Goal: Transaction & Acquisition: Book appointment/travel/reservation

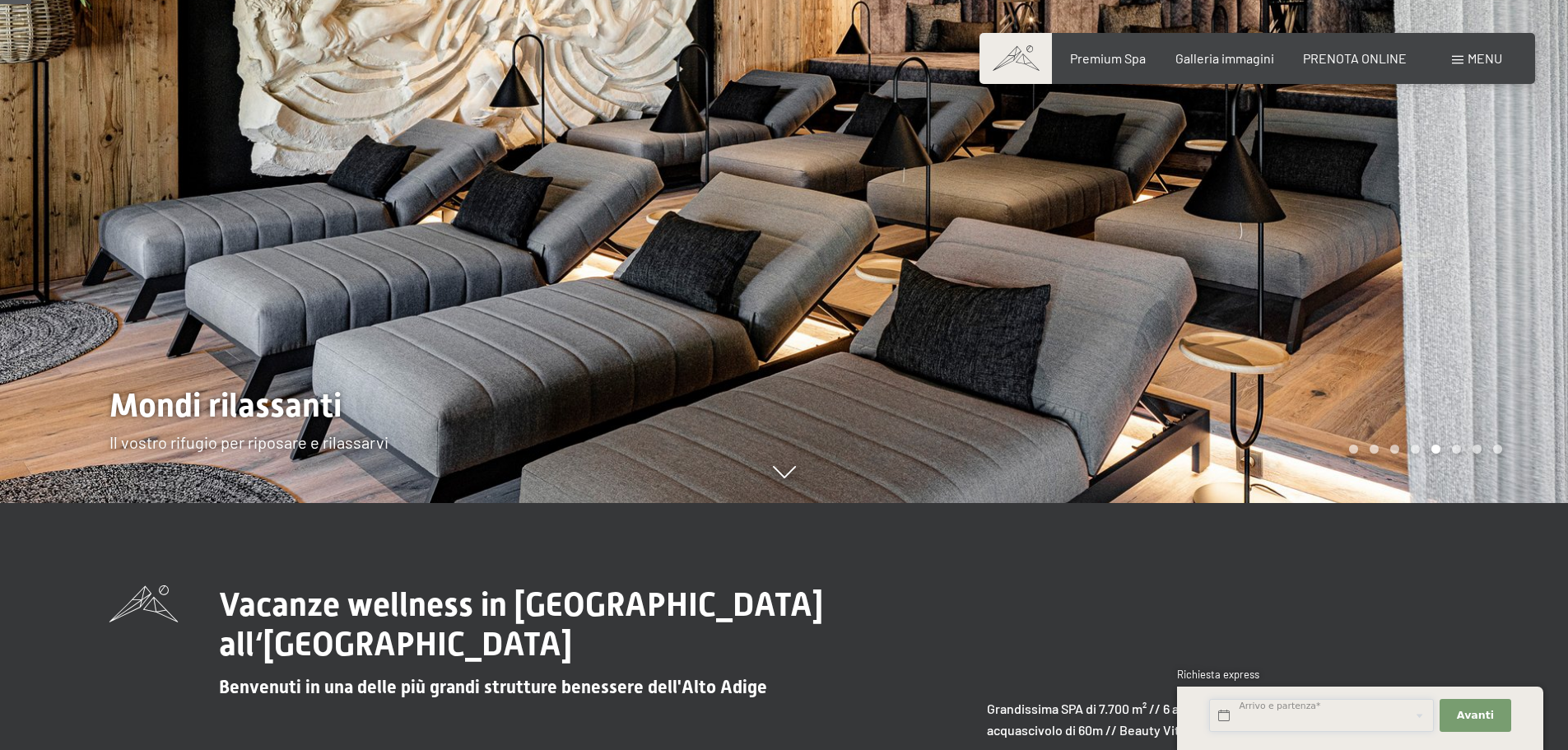
click at [1240, 714] on input "text" at bounding box center [1321, 716] width 225 height 34
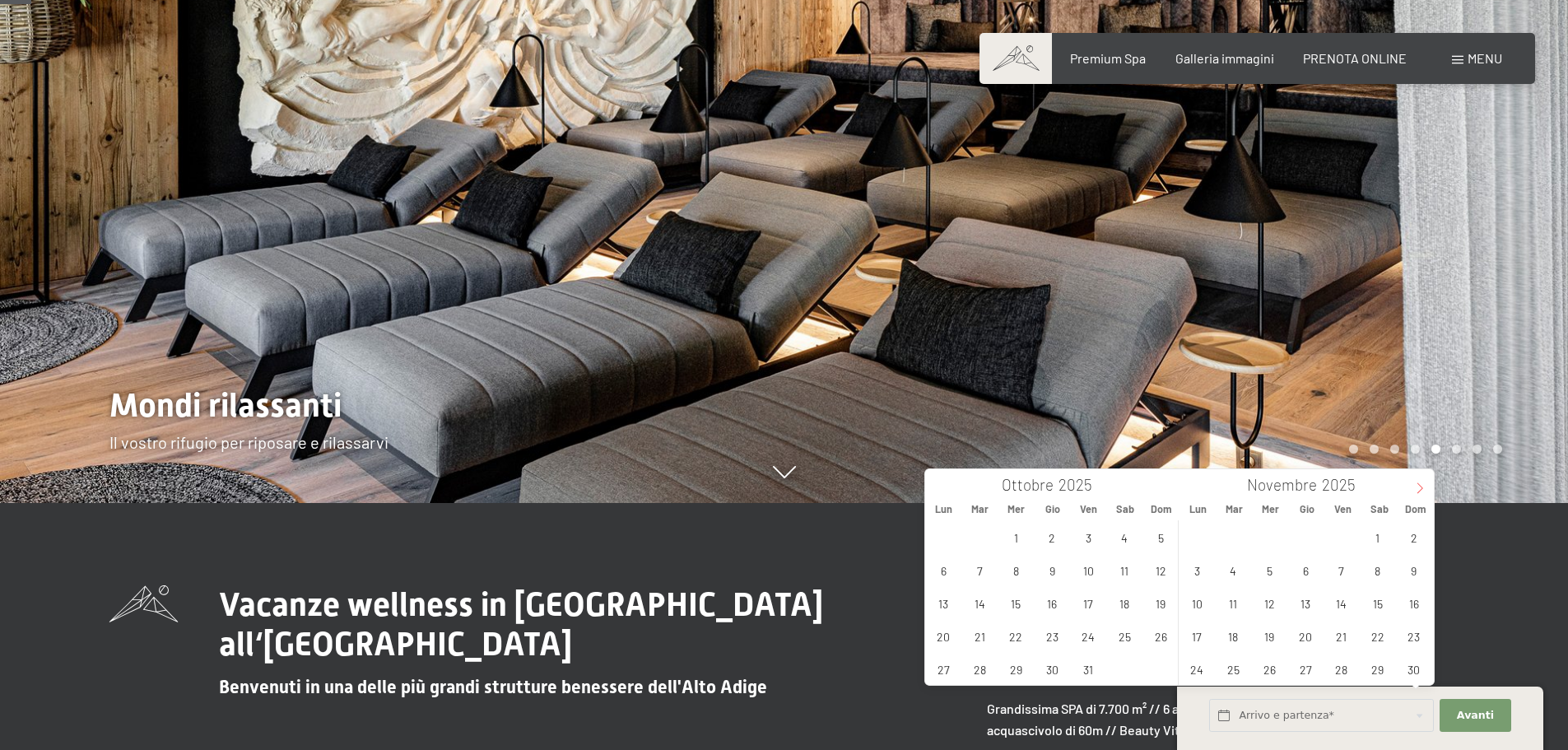
click at [1426, 490] on span at bounding box center [1420, 483] width 28 height 28
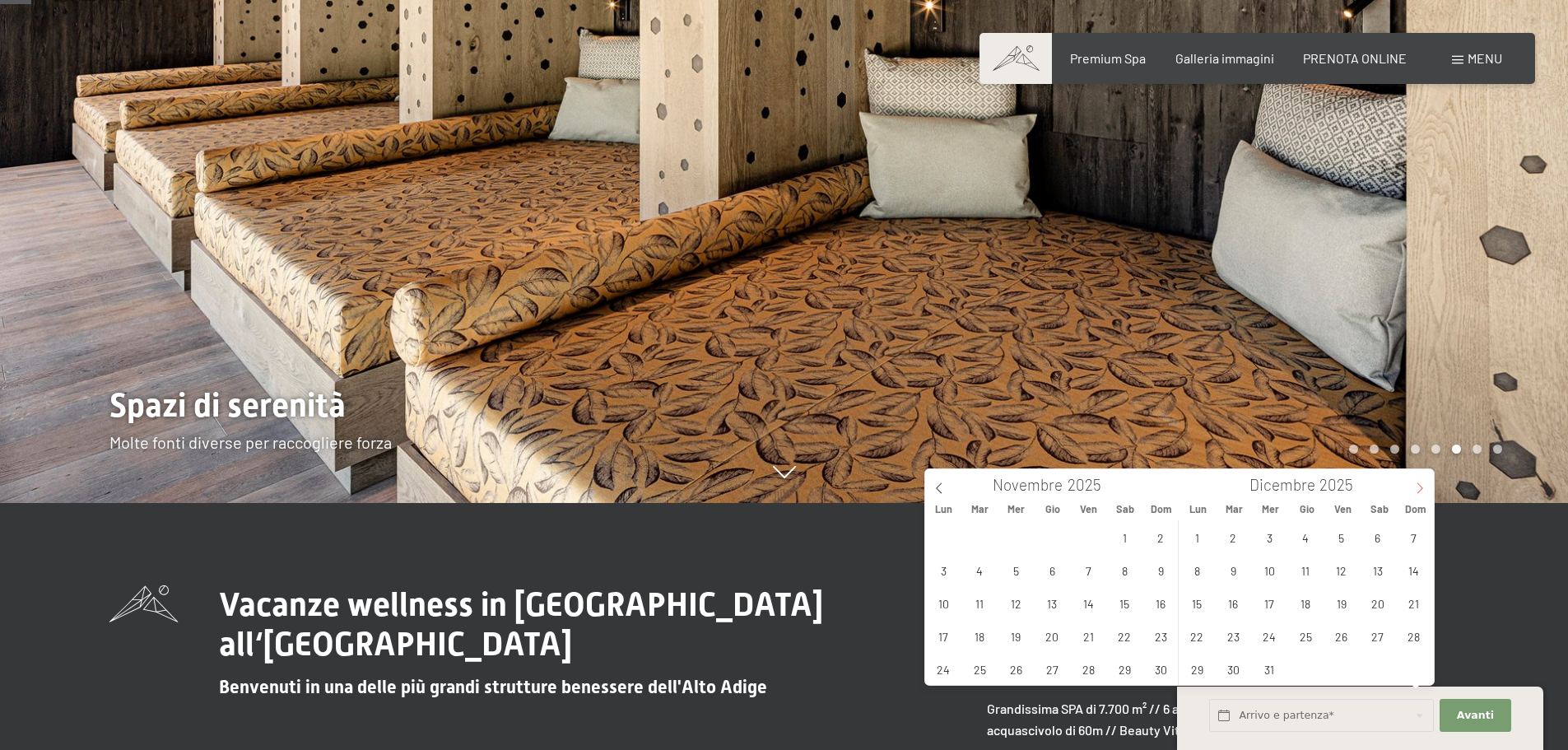
click at [1426, 490] on span at bounding box center [1420, 483] width 28 height 28
type input "2026"
click at [1373, 550] on span "3" at bounding box center [1377, 537] width 32 height 32
click at [1427, 538] on span "4" at bounding box center [1413, 537] width 32 height 32
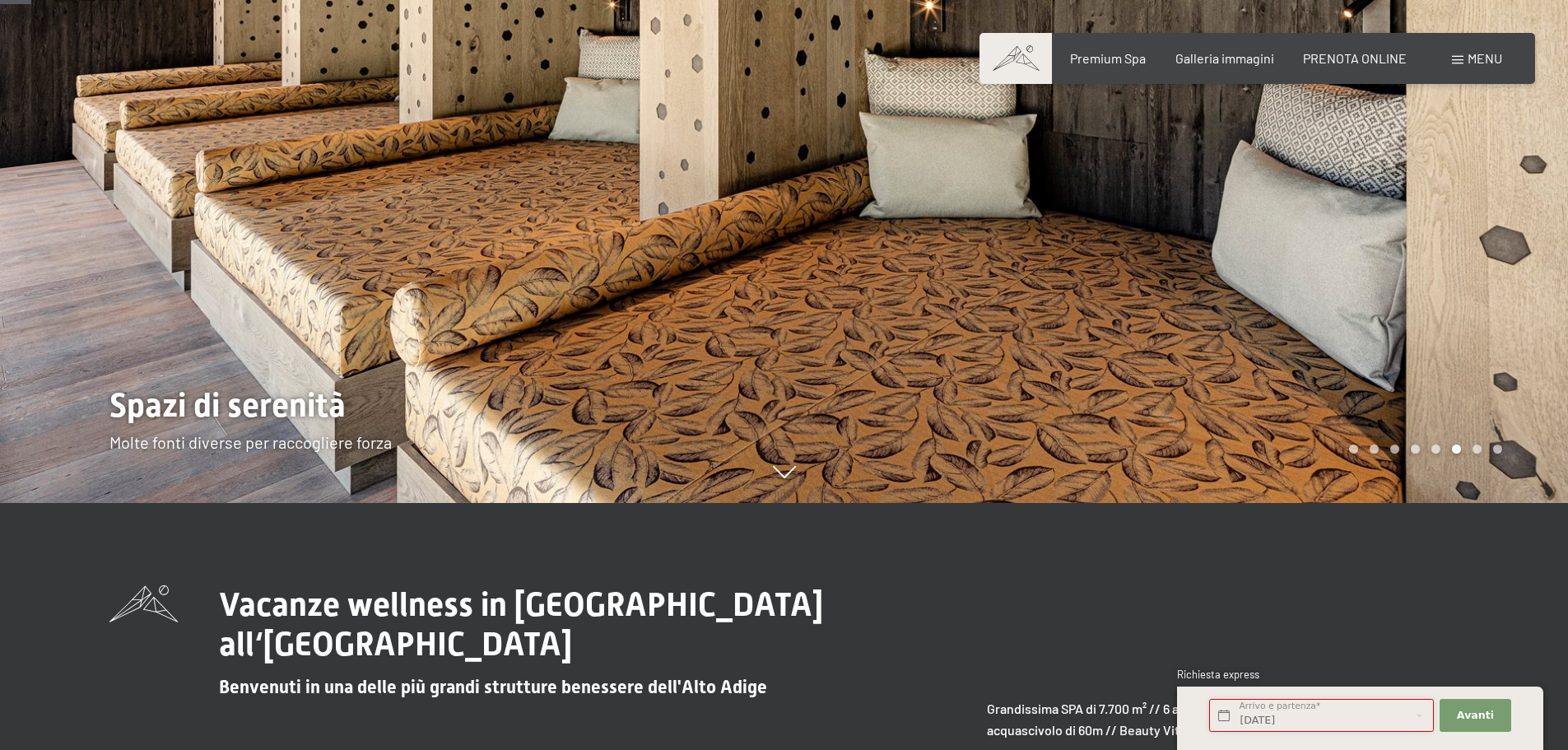
type input "[DATE] - [DATE]"
click at [1497, 715] on button "Avanti Nascondere i campi dell'indirizzo" at bounding box center [1475, 716] width 71 height 34
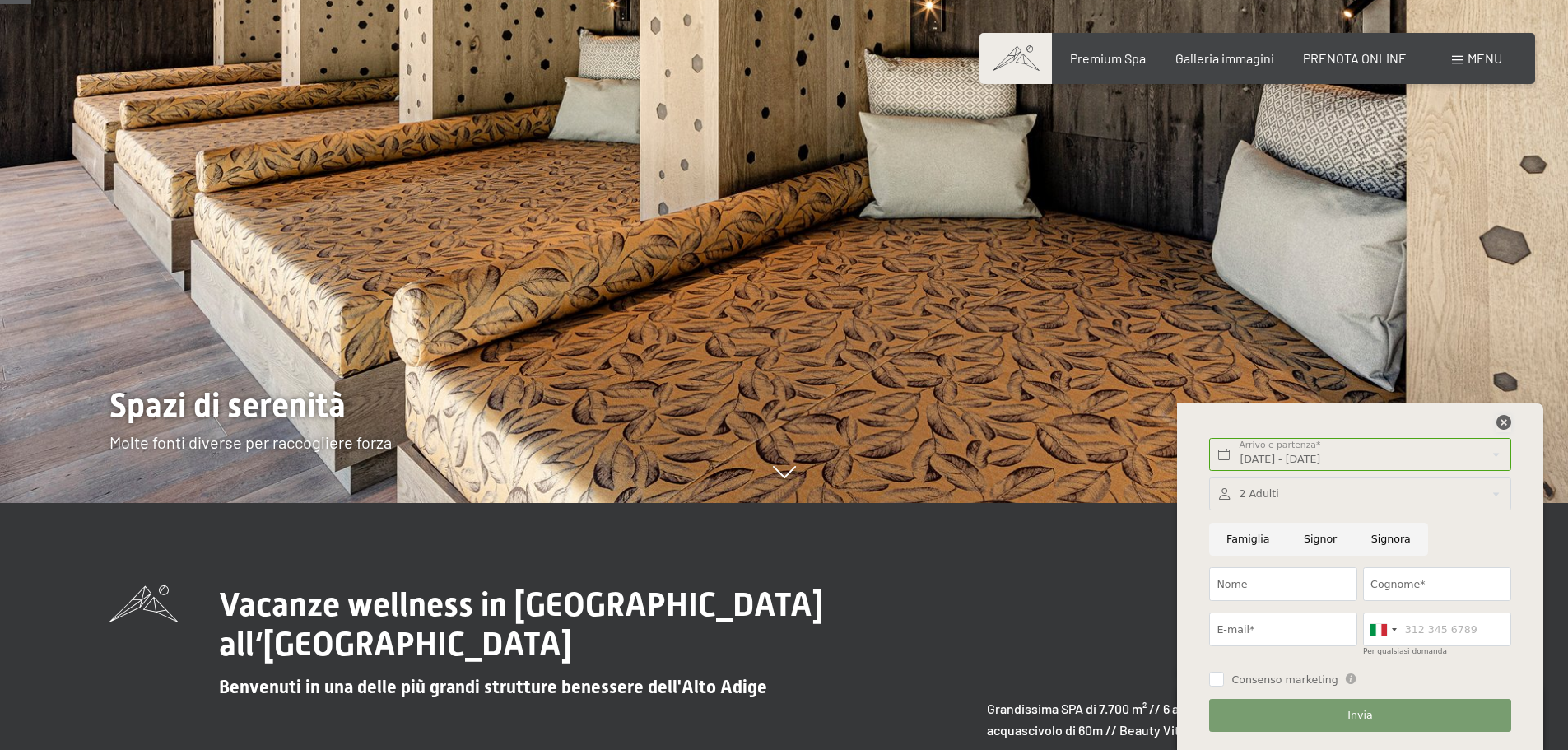
click at [1503, 421] on icon at bounding box center [1504, 423] width 15 height 15
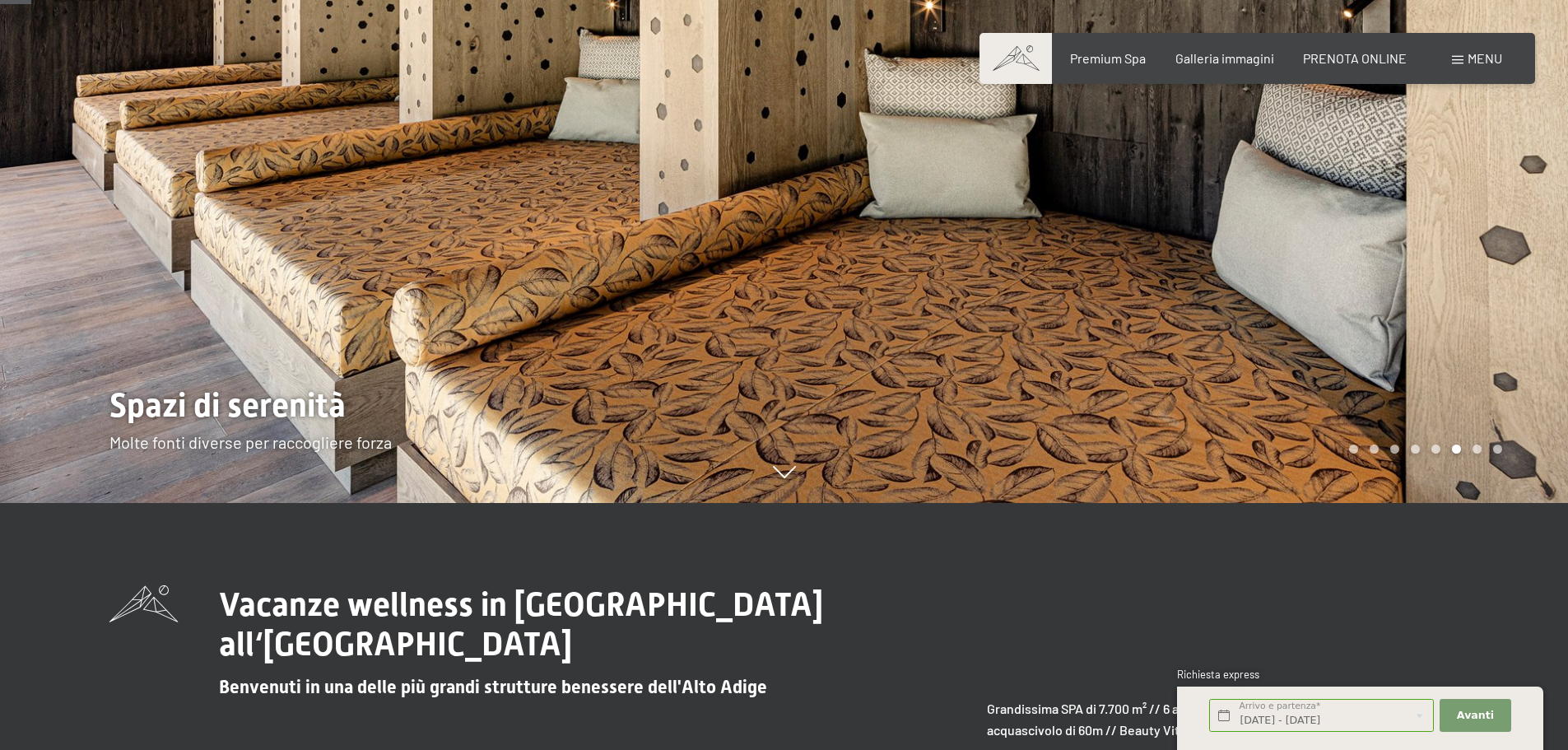
click at [1350, 68] on div "Prenotazione Richiesta Premium Spa Galleria immagini PRENOTA ONLINE Menu DE IT …" at bounding box center [1257, 58] width 490 height 18
click at [1343, 61] on span "PRENOTA ONLINE" at bounding box center [1355, 56] width 104 height 16
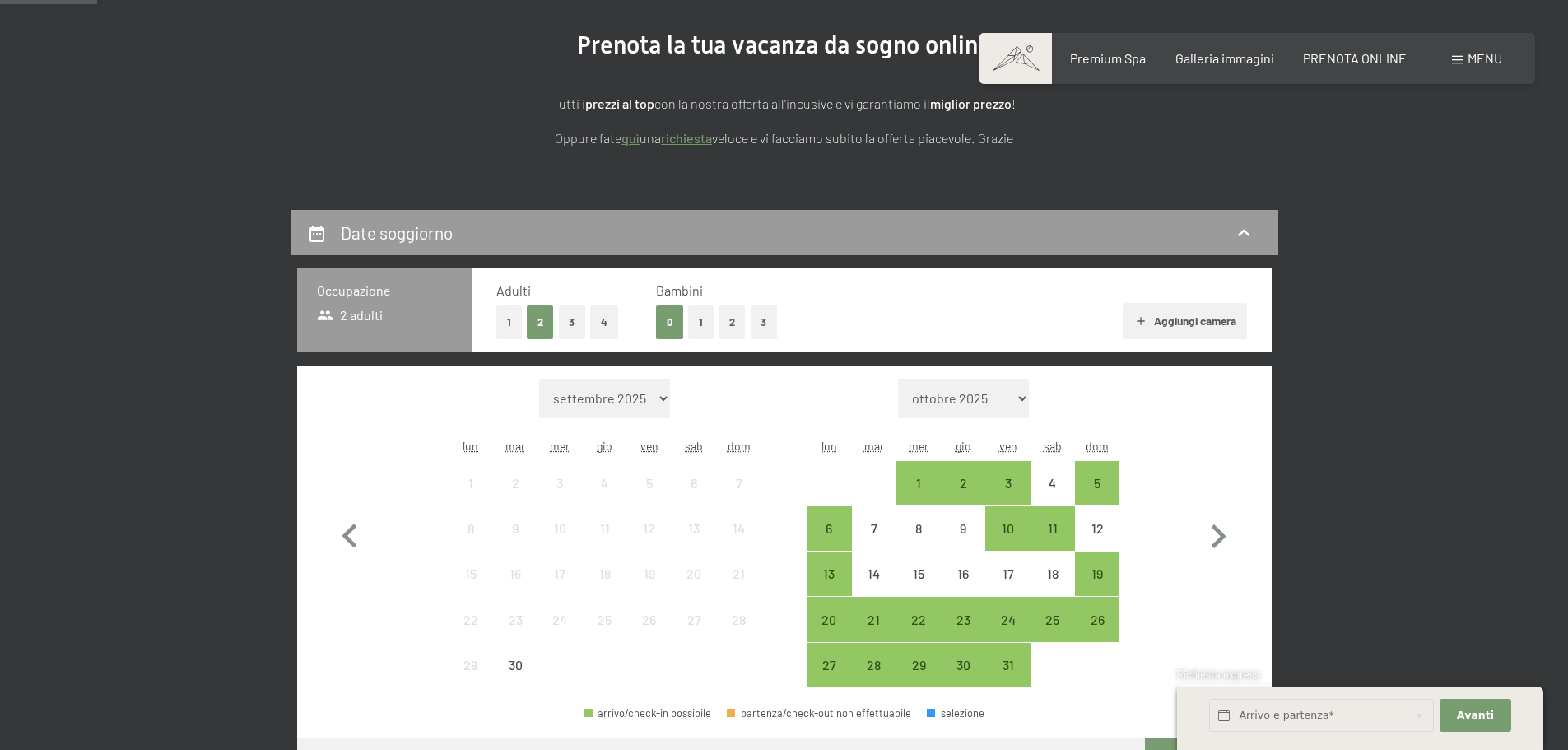
scroll to position [411, 0]
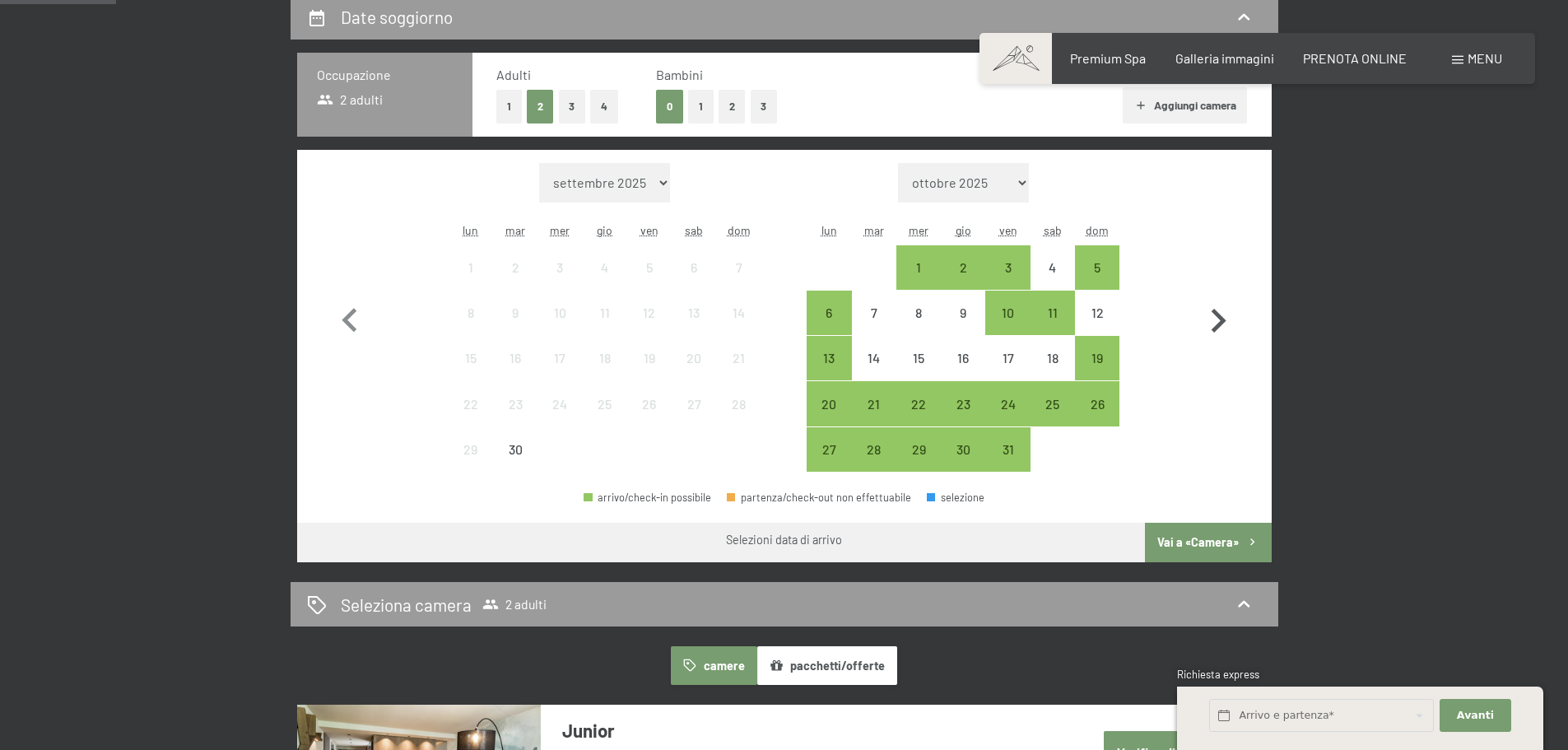
click at [1220, 303] on icon "button" at bounding box center [1218, 321] width 48 height 48
select select "2025-10-01"
select select "2025-11-01"
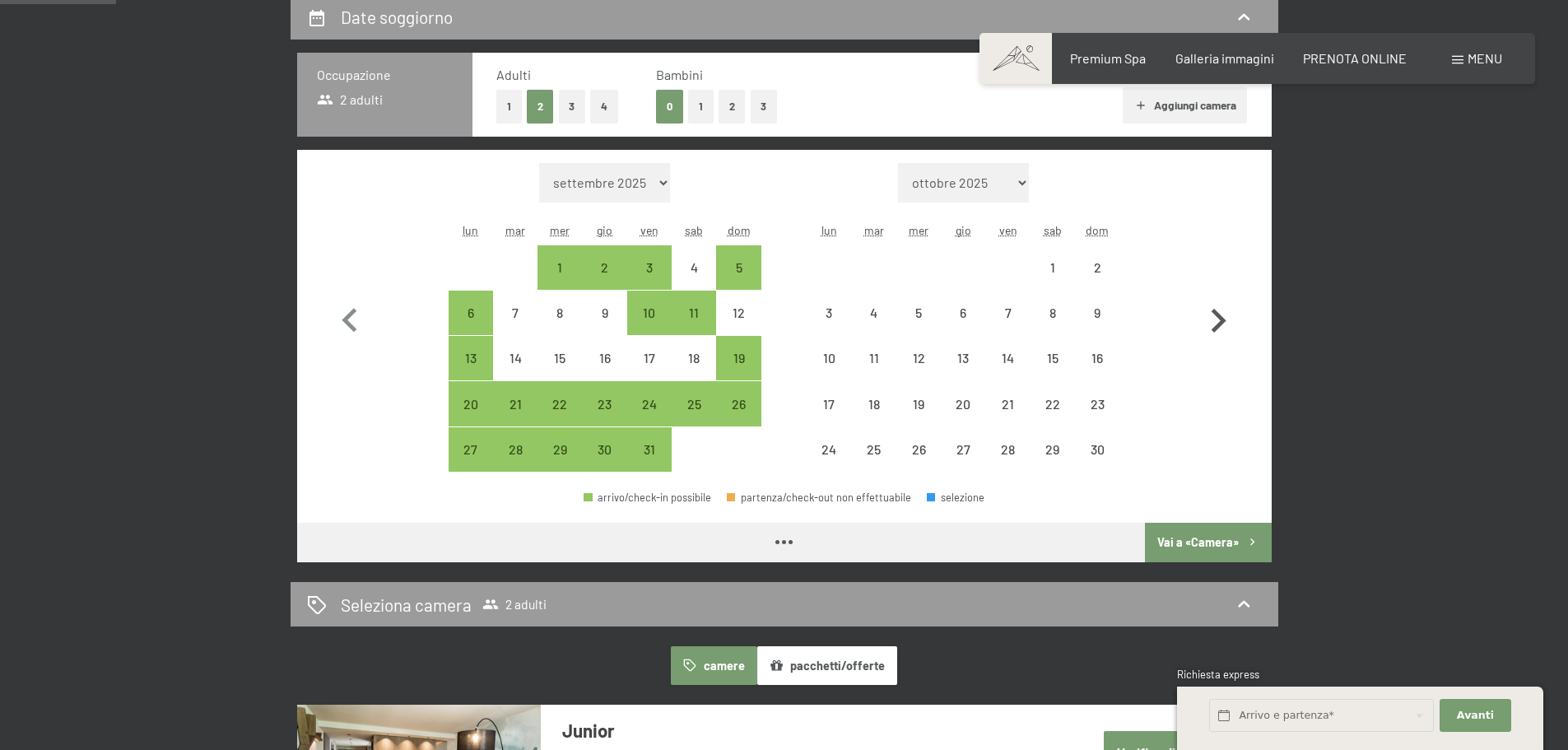
click at [1223, 308] on icon "button" at bounding box center [1218, 321] width 48 height 48
select select "2025-11-01"
select select "2025-12-01"
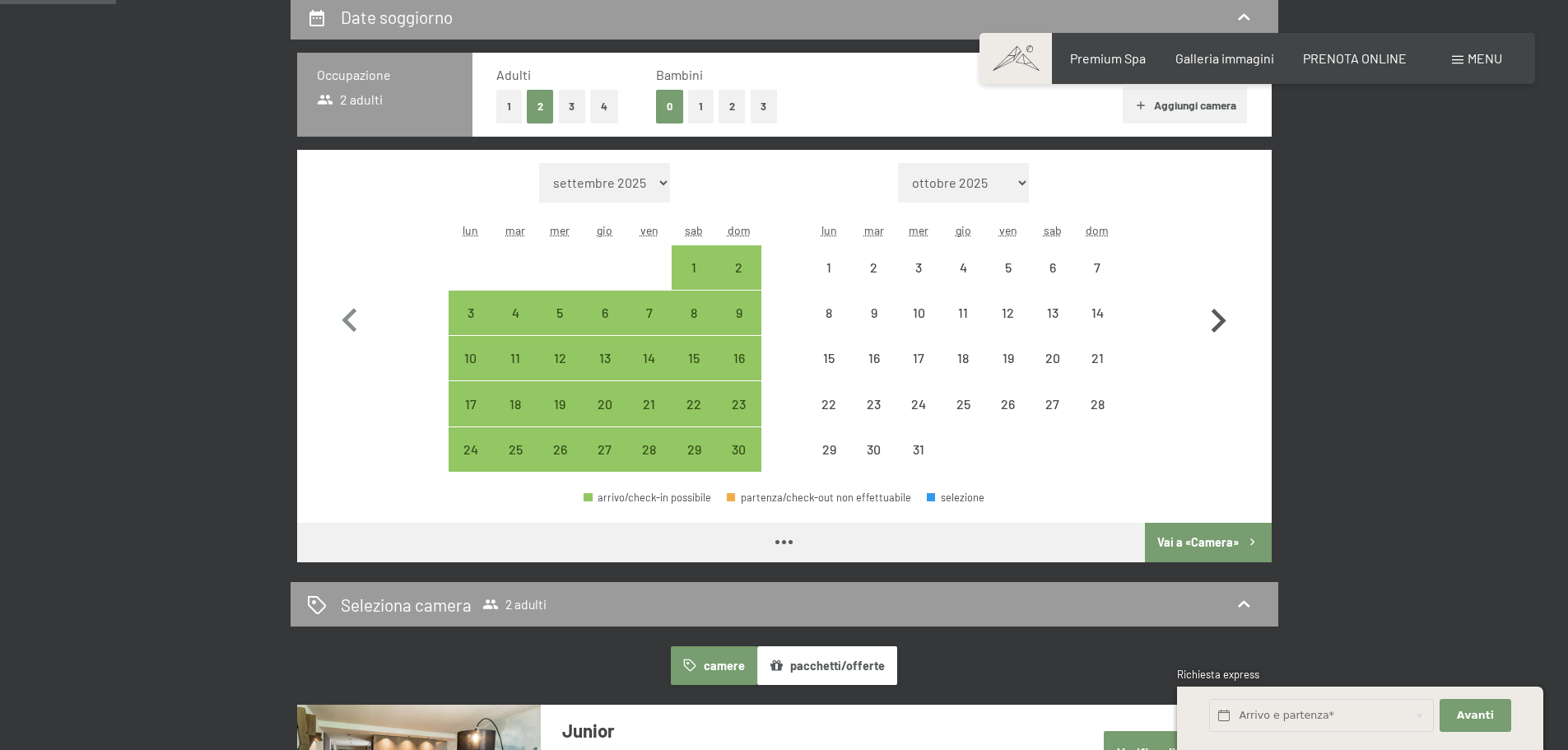
click at [1226, 319] on icon "button" at bounding box center [1218, 321] width 48 height 48
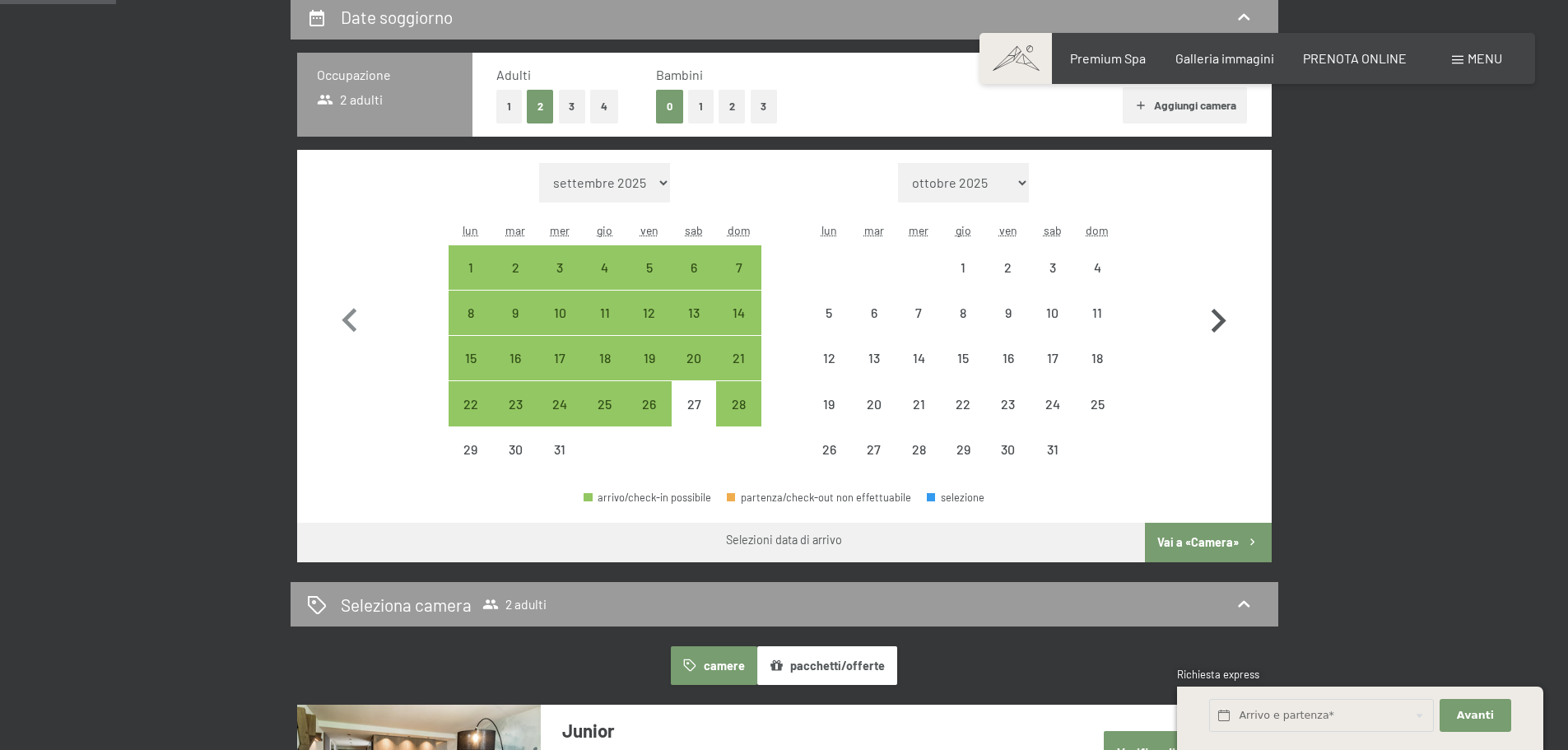
select select "2025-12-01"
select select "2026-01-01"
select select "2025-12-01"
select select "2026-01-01"
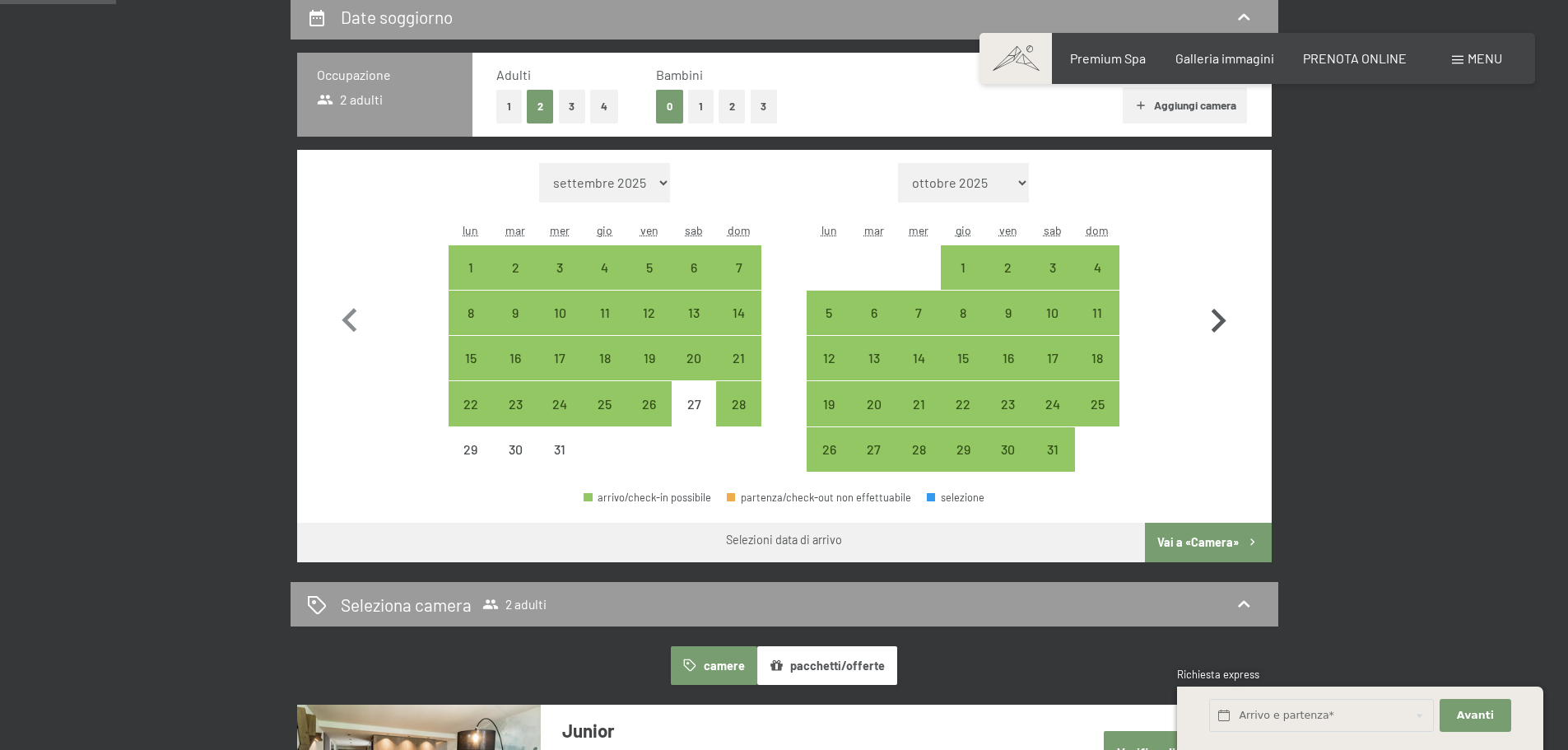
click at [1226, 319] on icon "button" at bounding box center [1218, 321] width 48 height 48
select select "2026-01-01"
select select "2026-02-01"
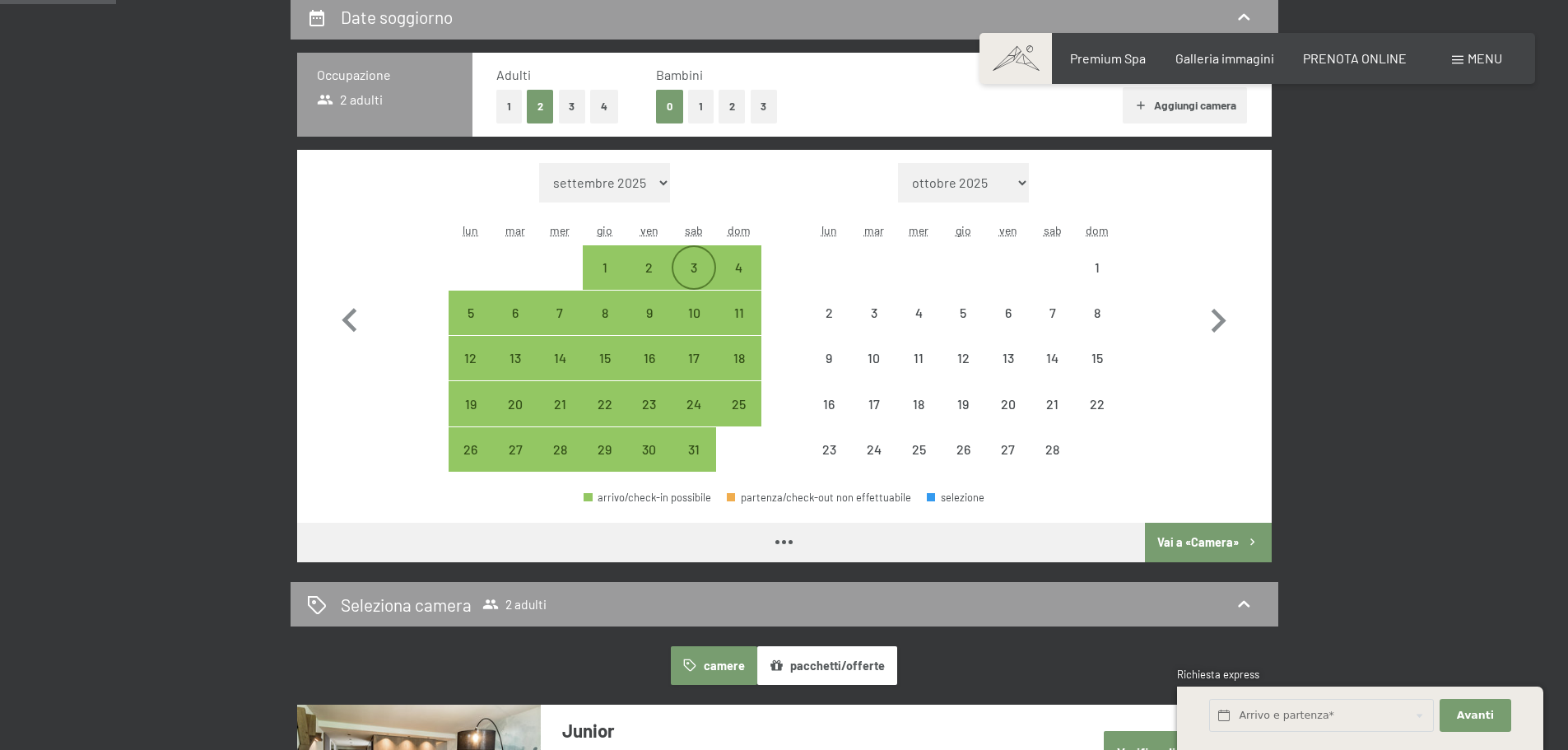
select select "2026-01-01"
select select "2026-02-01"
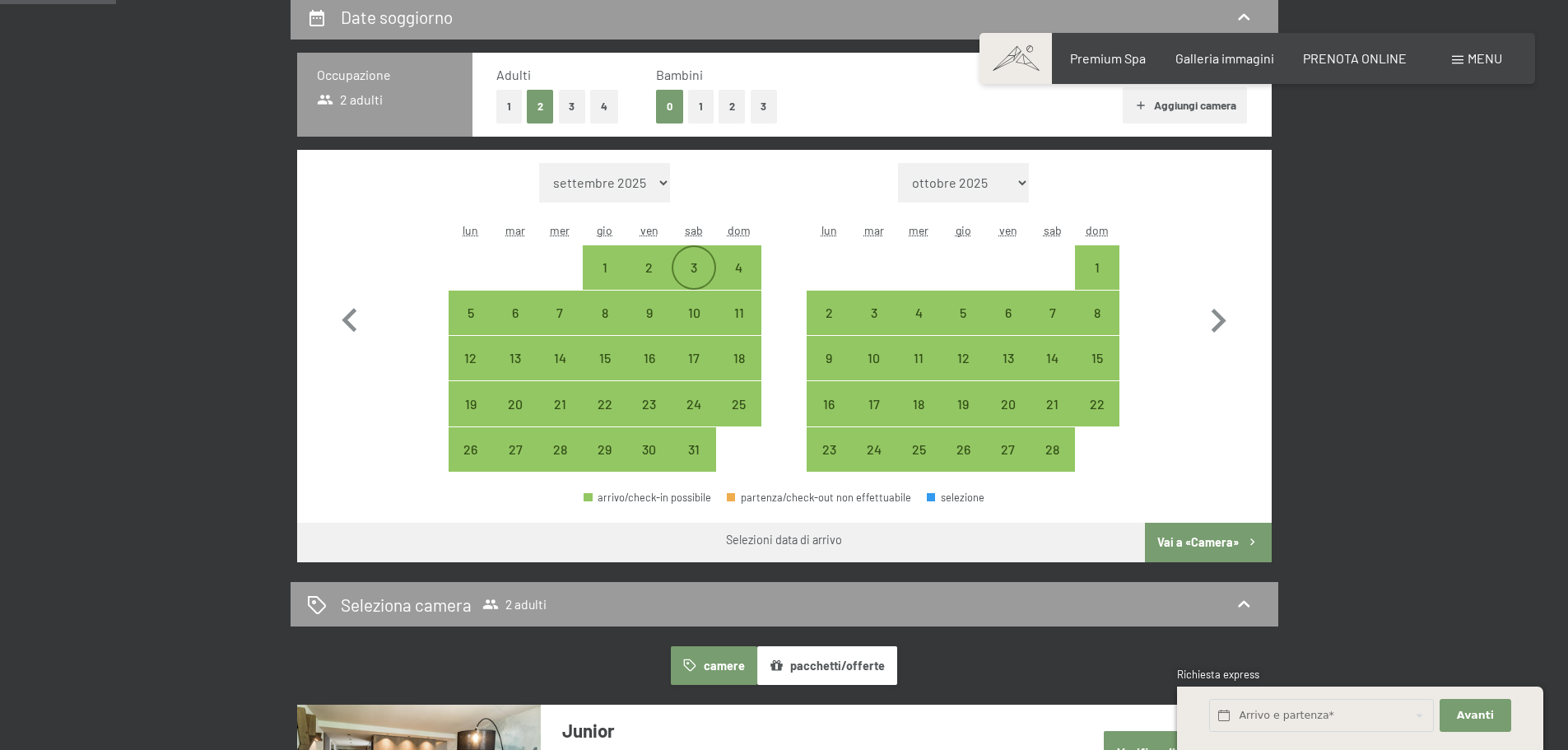
click at [693, 258] on div "3" at bounding box center [694, 268] width 42 height 42
select select "2026-01-01"
select select "2026-02-01"
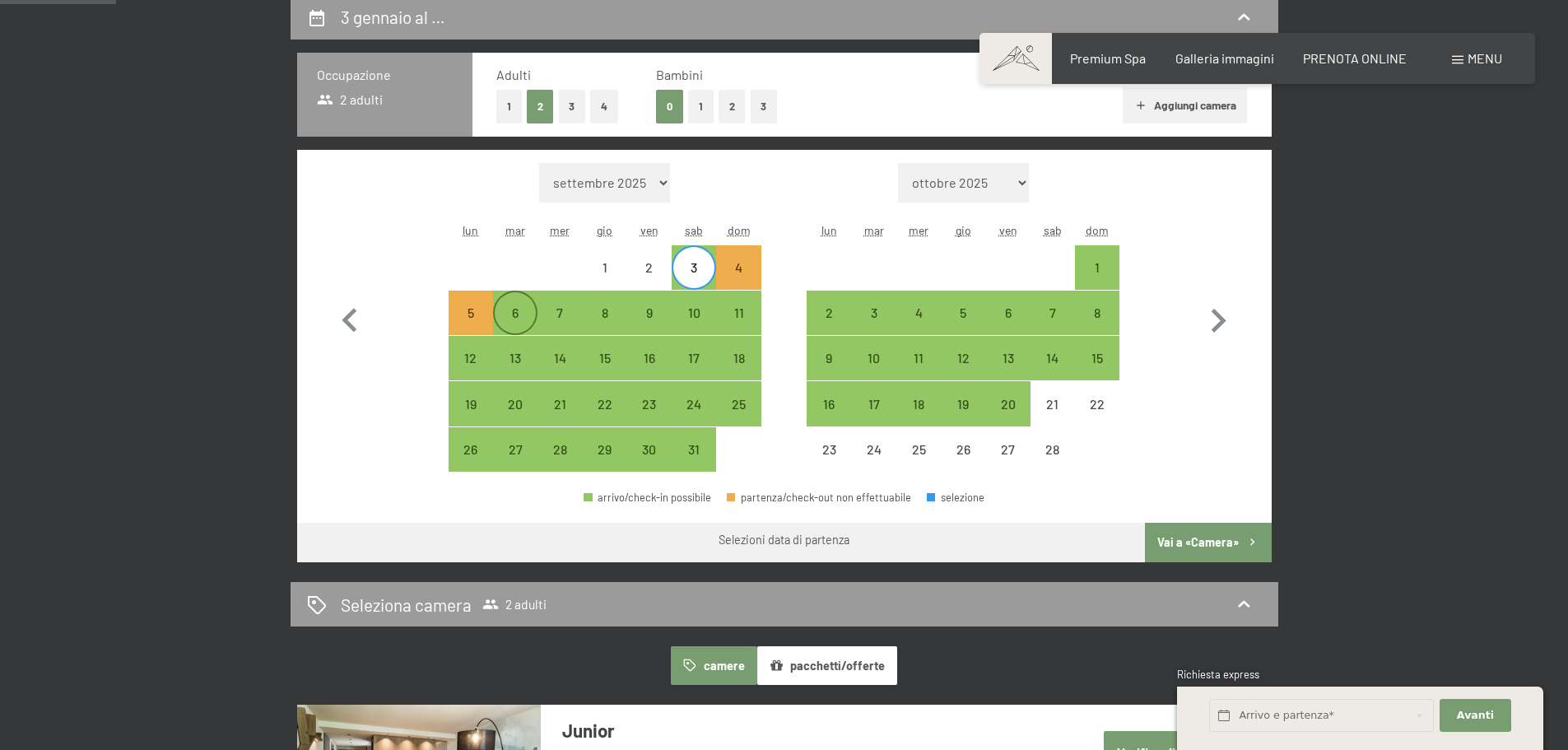
click at [512, 317] on div "6" at bounding box center [515, 327] width 42 height 42
select select "2026-01-01"
select select "2026-02-01"
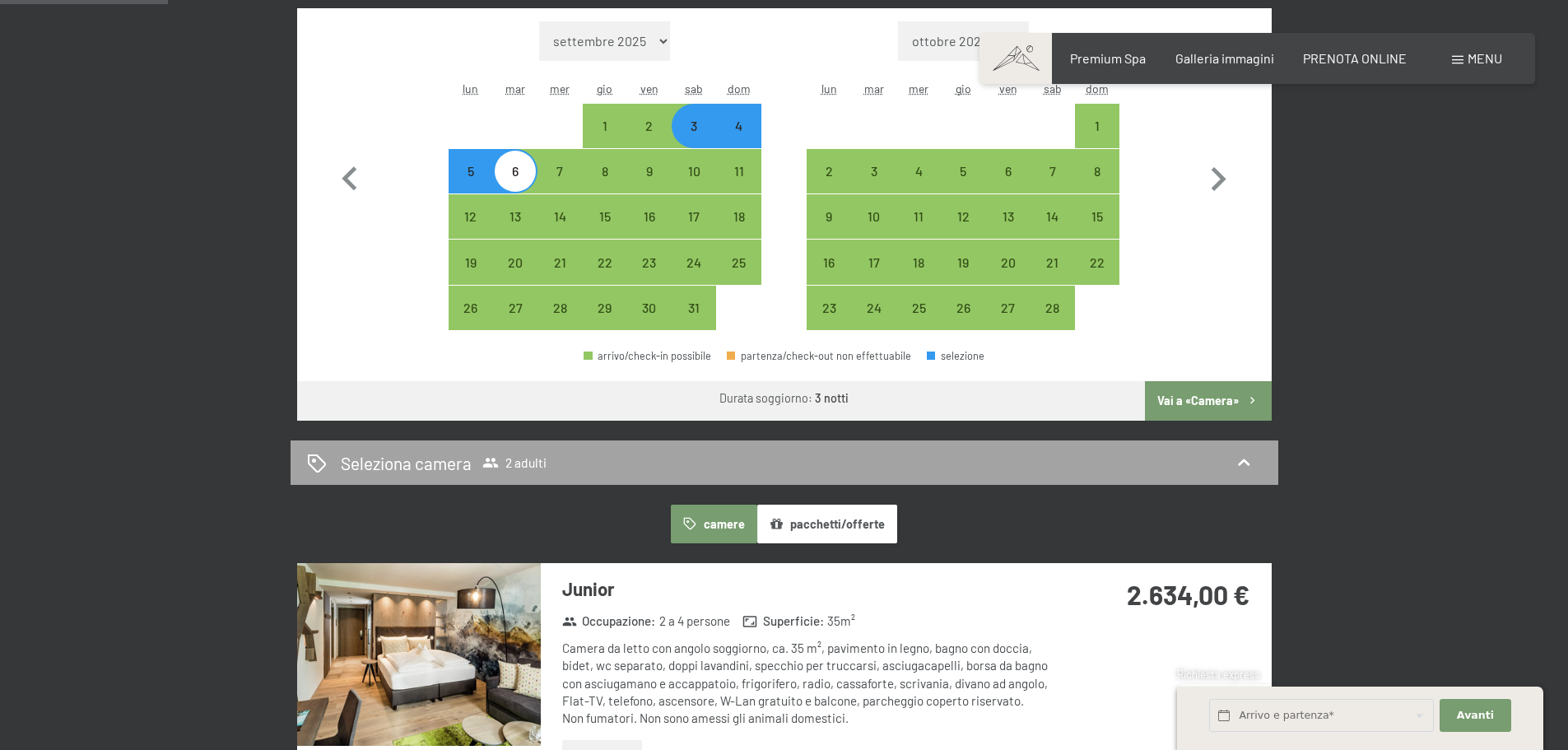
scroll to position [576, 0]
